Goal: Check status: Check status

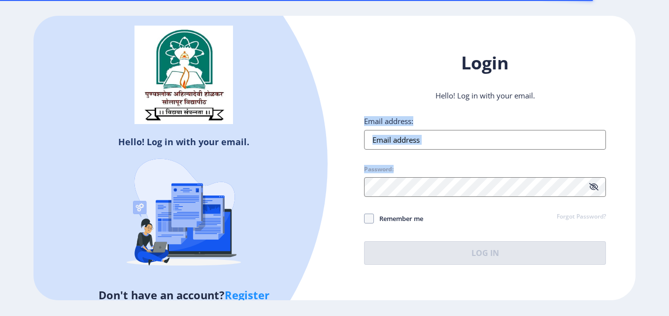
drag, startPoint x: 0, startPoint y: 0, endPoint x: 468, endPoint y: 135, distance: 486.8
click at [468, 135] on input "Email address:" at bounding box center [485, 140] width 242 height 20
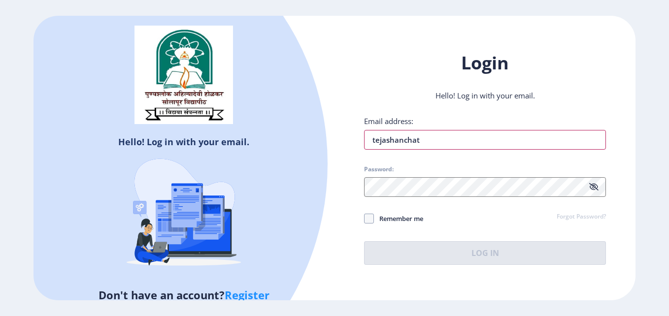
type input "[EMAIL_ADDRESS][DOMAIN_NAME]"
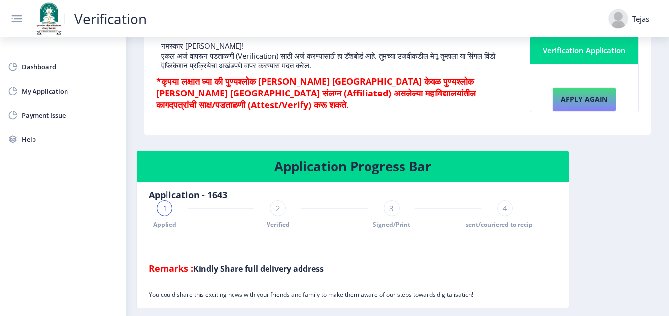
scroll to position [146, 0]
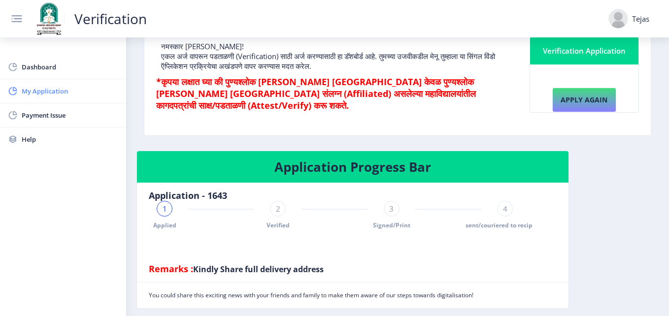
click at [24, 80] on link "My Application" at bounding box center [63, 91] width 126 height 24
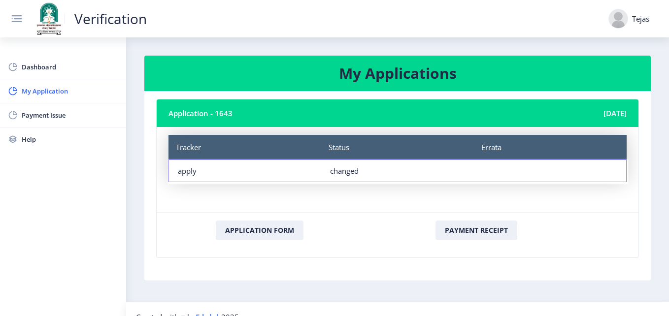
click at [330, 166] on div "changed" at bounding box center [397, 171] width 135 height 10
click at [354, 180] on div "Status changed" at bounding box center [397, 171] width 152 height 22
click at [510, 162] on div "Errata" at bounding box center [550, 171] width 152 height 22
drag, startPoint x: 543, startPoint y: 170, endPoint x: 167, endPoint y: 193, distance: 377.3
click at [167, 193] on nb-card-body "Tracker Status Errata Tracker apply Status changed Errata" at bounding box center [398, 169] width 482 height 85
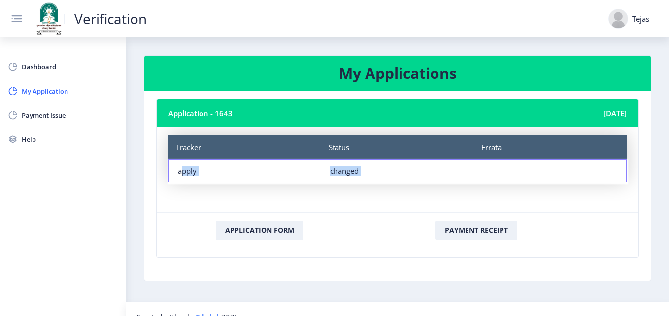
drag, startPoint x: 167, startPoint y: 193, endPoint x: 226, endPoint y: 187, distance: 59.9
click at [226, 187] on nb-card-body "Tracker Status Errata Tracker apply Status changed Errata" at bounding box center [398, 169] width 482 height 85
click at [187, 168] on div "apply" at bounding box center [245, 171] width 135 height 10
drag, startPoint x: 262, startPoint y: 192, endPoint x: 234, endPoint y: 35, distance: 159.8
click at [234, 35] on div "Verification Tejas Dashboard My Application Payment Issue Help My Applications …" at bounding box center [334, 166] width 669 height 332
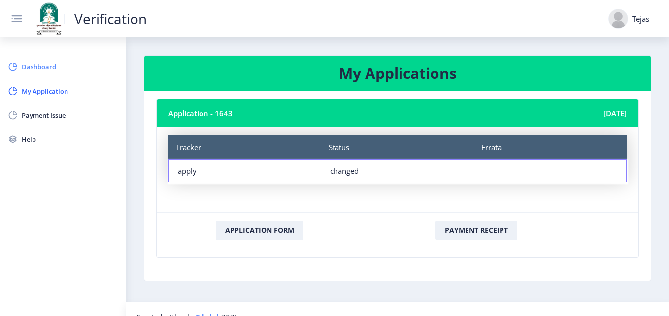
click at [34, 61] on span "Dashboard" at bounding box center [70, 67] width 97 height 12
